Goal: Task Accomplishment & Management: Manage account settings

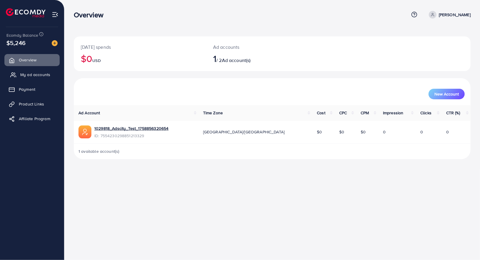
click at [26, 69] on link "My ad accounts" at bounding box center [31, 75] width 55 height 12
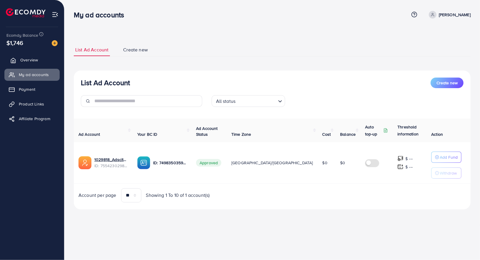
click at [26, 63] on span "Overview" at bounding box center [29, 60] width 18 height 6
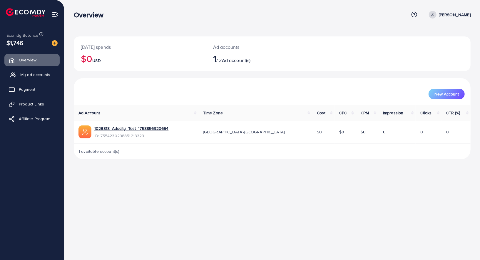
click at [29, 74] on span "My ad accounts" at bounding box center [35, 75] width 30 height 6
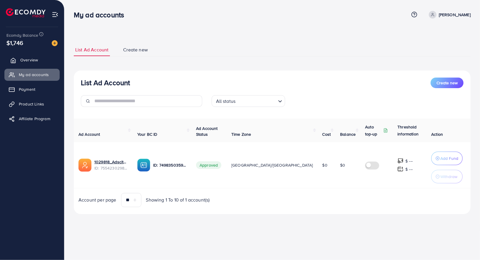
click at [32, 64] on link "Overview" at bounding box center [31, 60] width 55 height 12
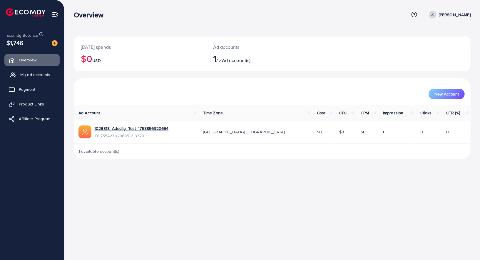
click at [21, 76] on span "My ad accounts" at bounding box center [35, 75] width 30 height 6
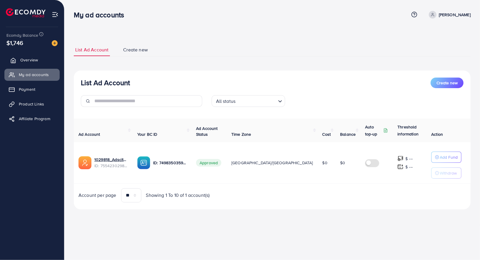
click at [32, 61] on span "Overview" at bounding box center [29, 60] width 18 height 6
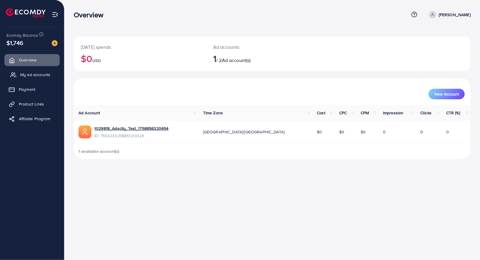
click at [46, 78] on link "My ad accounts" at bounding box center [31, 75] width 55 height 12
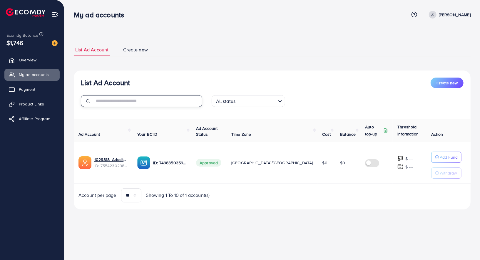
click at [129, 102] on input "text" at bounding box center [148, 101] width 108 height 12
